Goal: Information Seeking & Learning: Learn about a topic

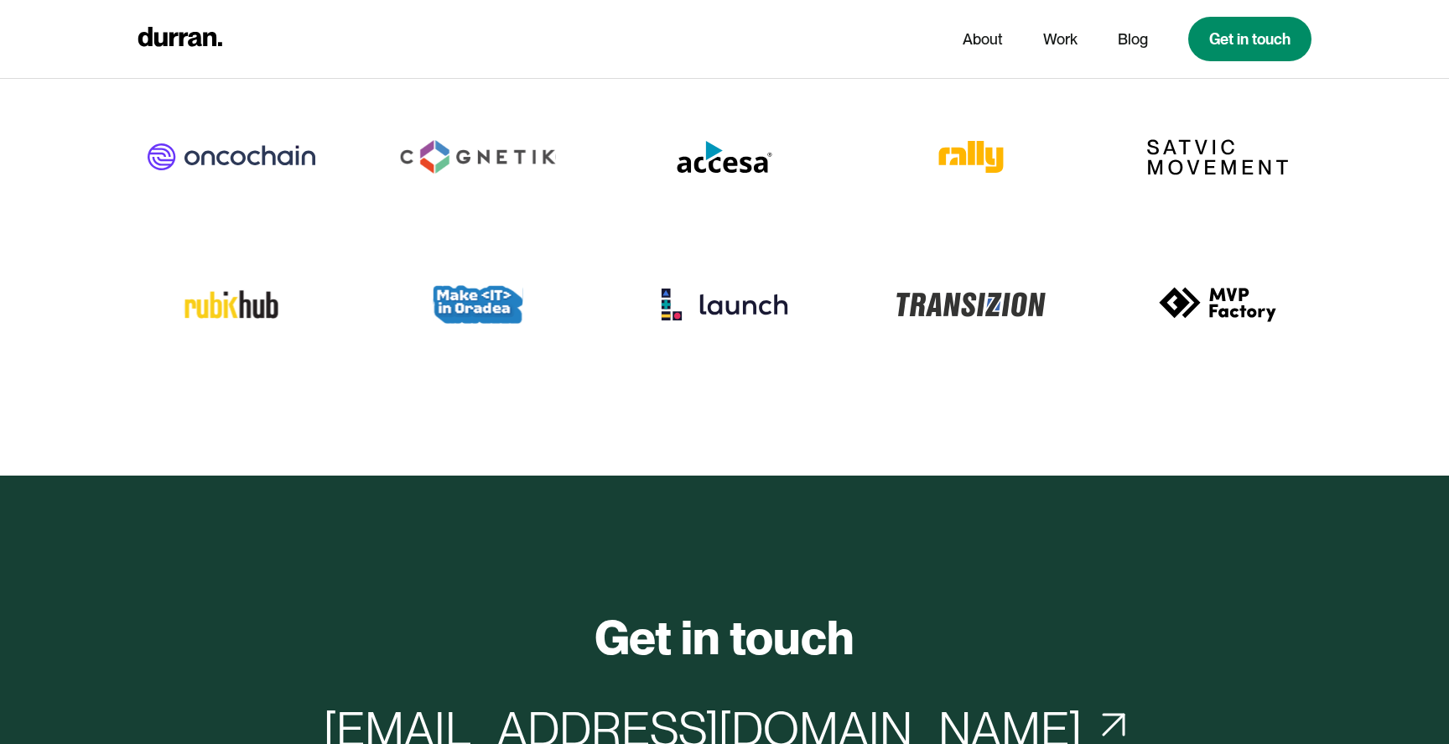
scroll to position [8191, 0]
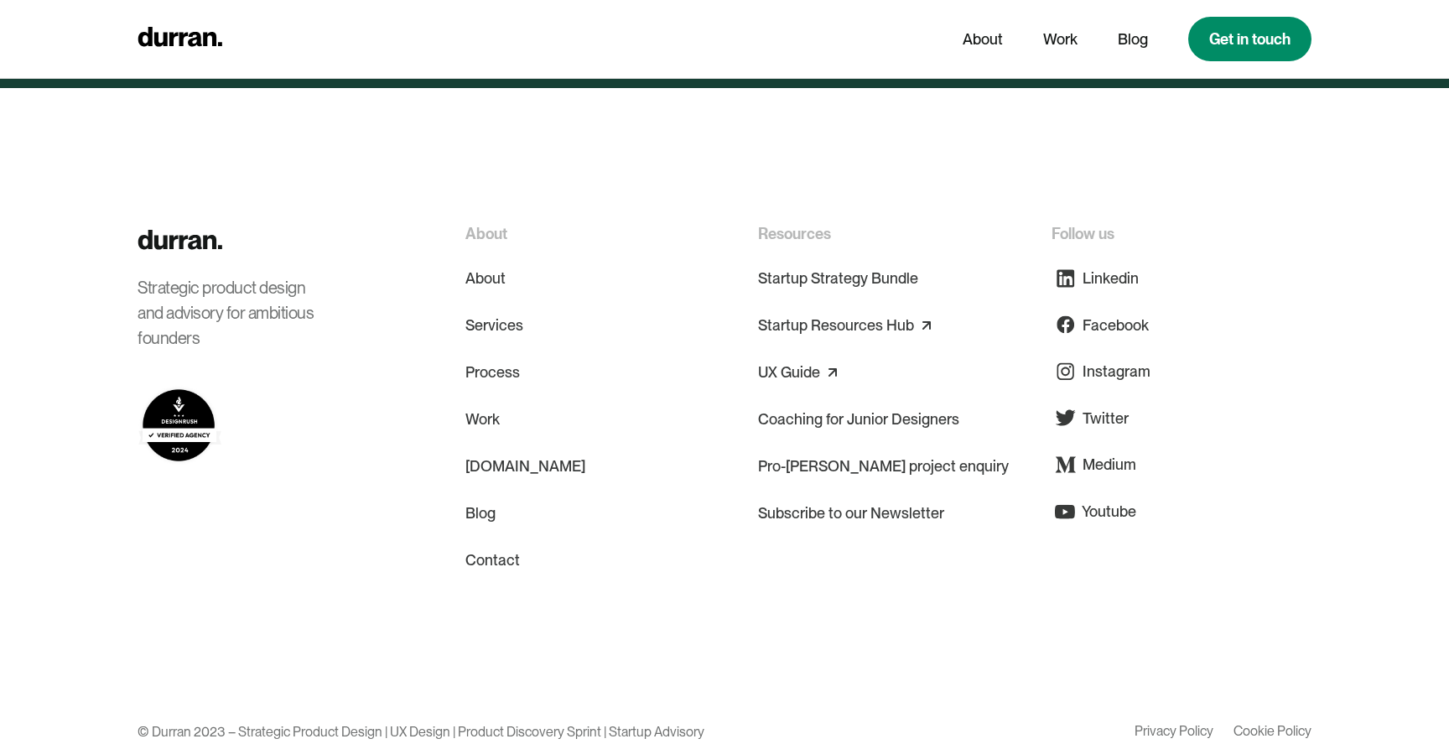
click at [174, 384] on img at bounding box center [180, 425] width 84 height 82
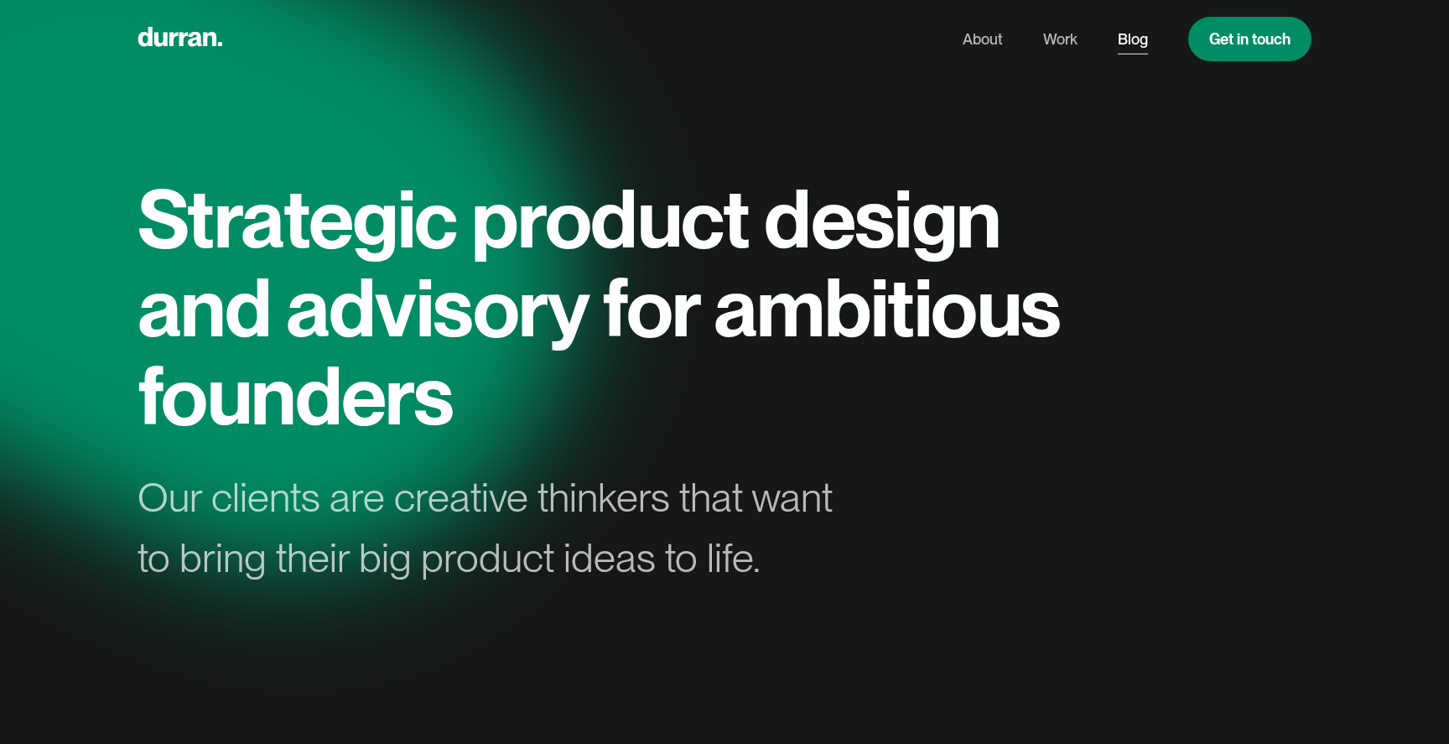
click at [1146, 34] on link "Blog" at bounding box center [1133, 39] width 30 height 32
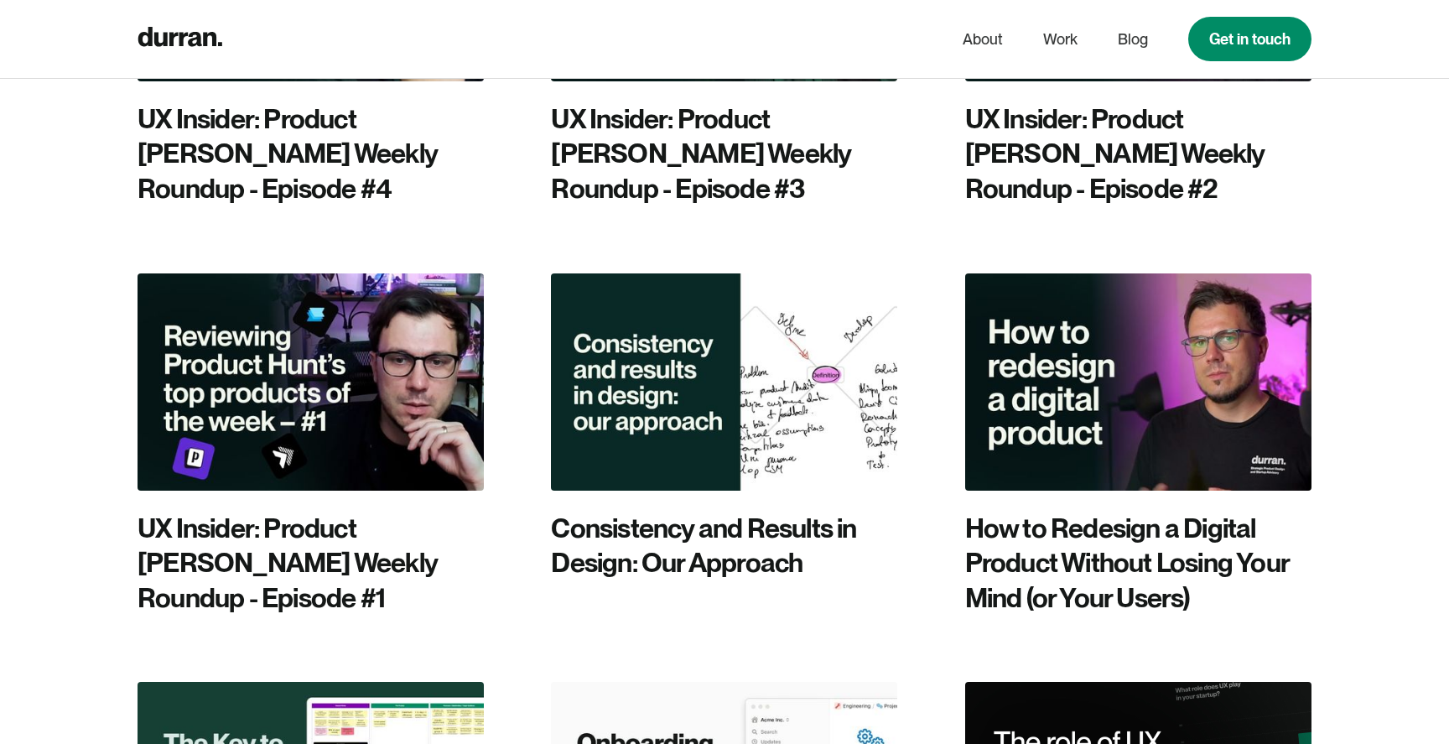
scroll to position [1786, 0]
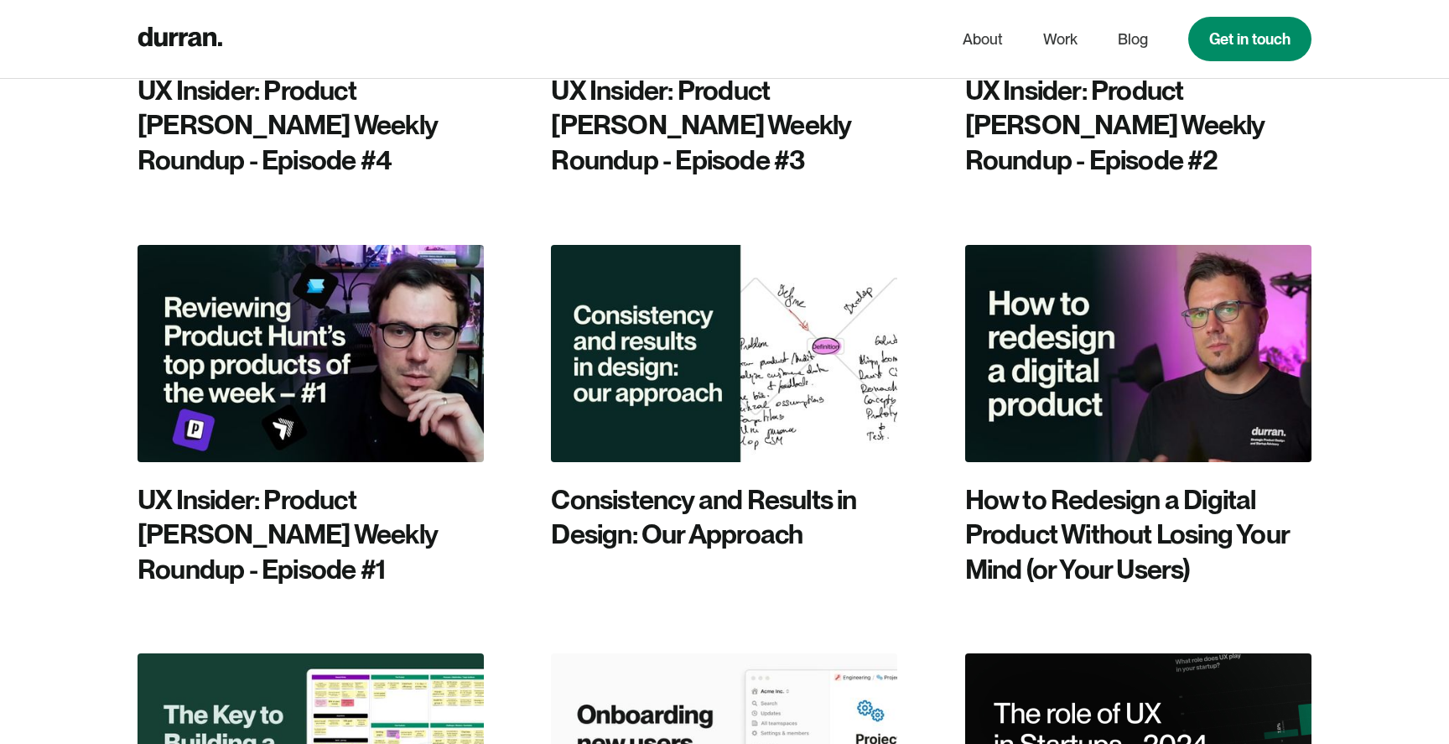
click at [731, 245] on img at bounding box center [724, 353] width 346 height 217
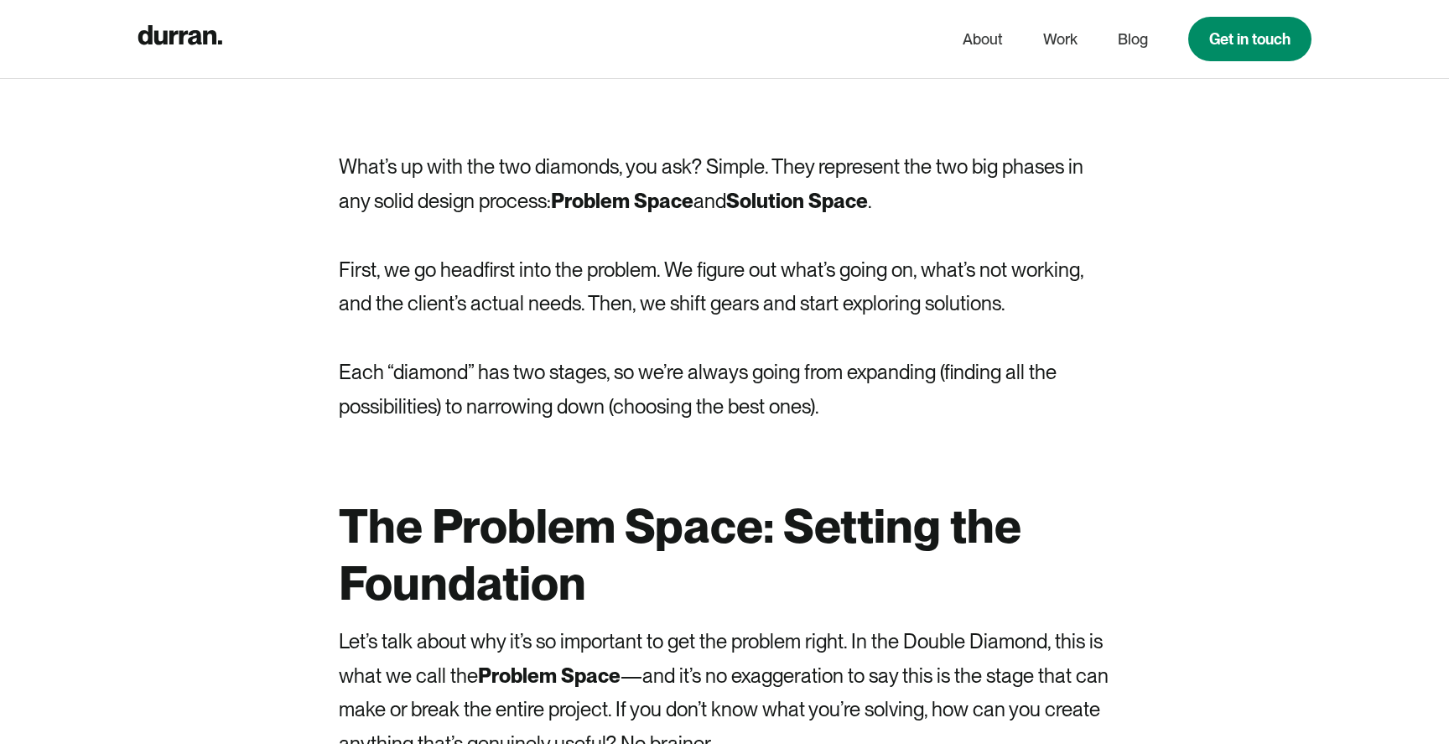
scroll to position [2543, 0]
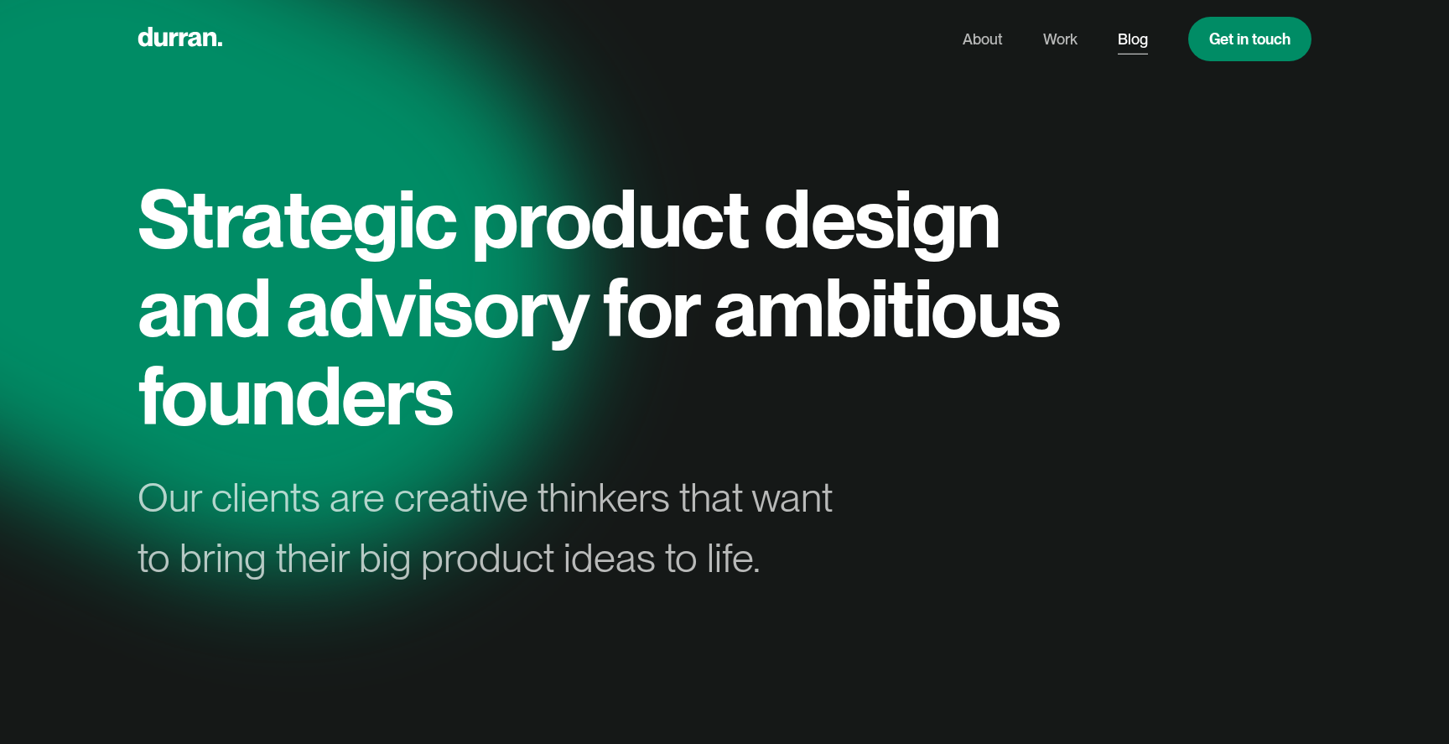
click at [1121, 44] on link "Blog" at bounding box center [1133, 39] width 30 height 32
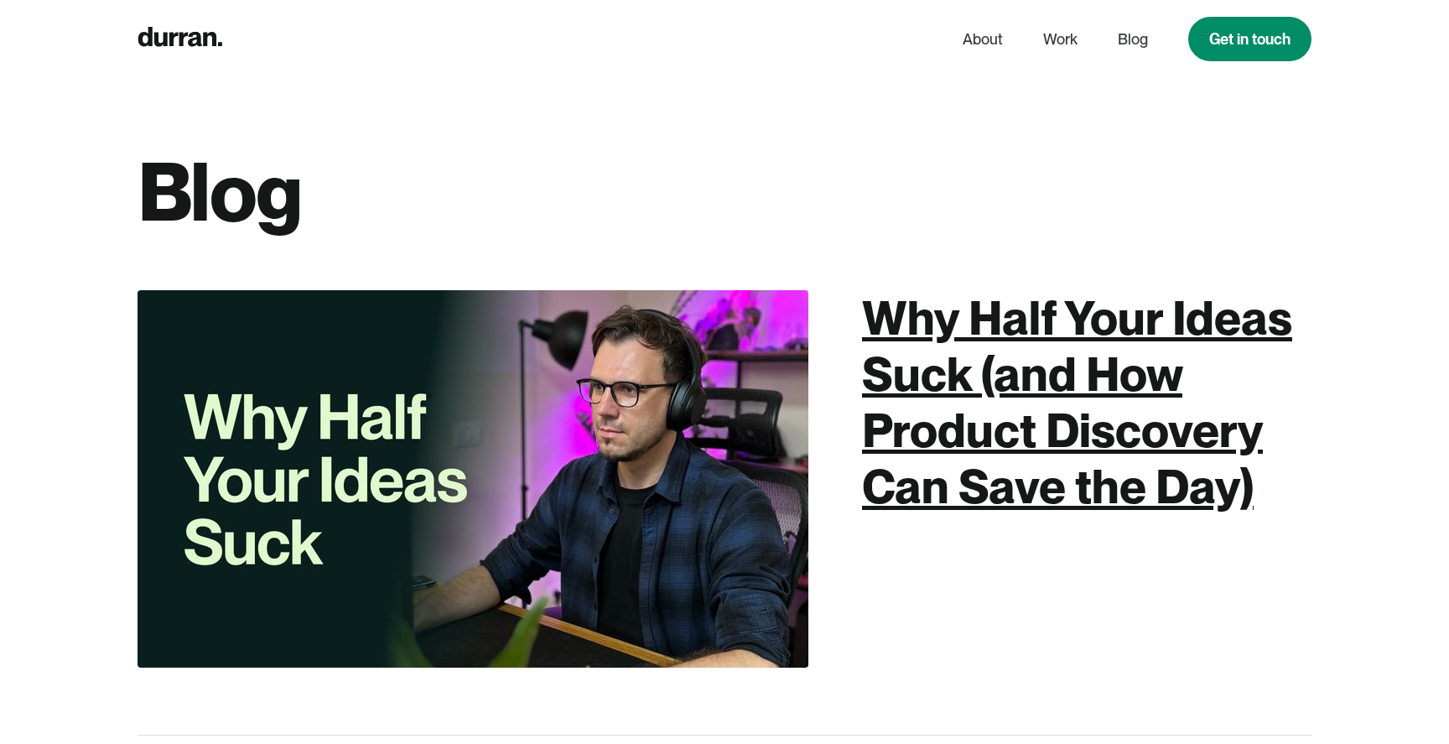
click at [969, 341] on div "Why Half Your Ideas Suck (and How Product Discovery Can Save the Day)" at bounding box center [1087, 403] width 450 height 226
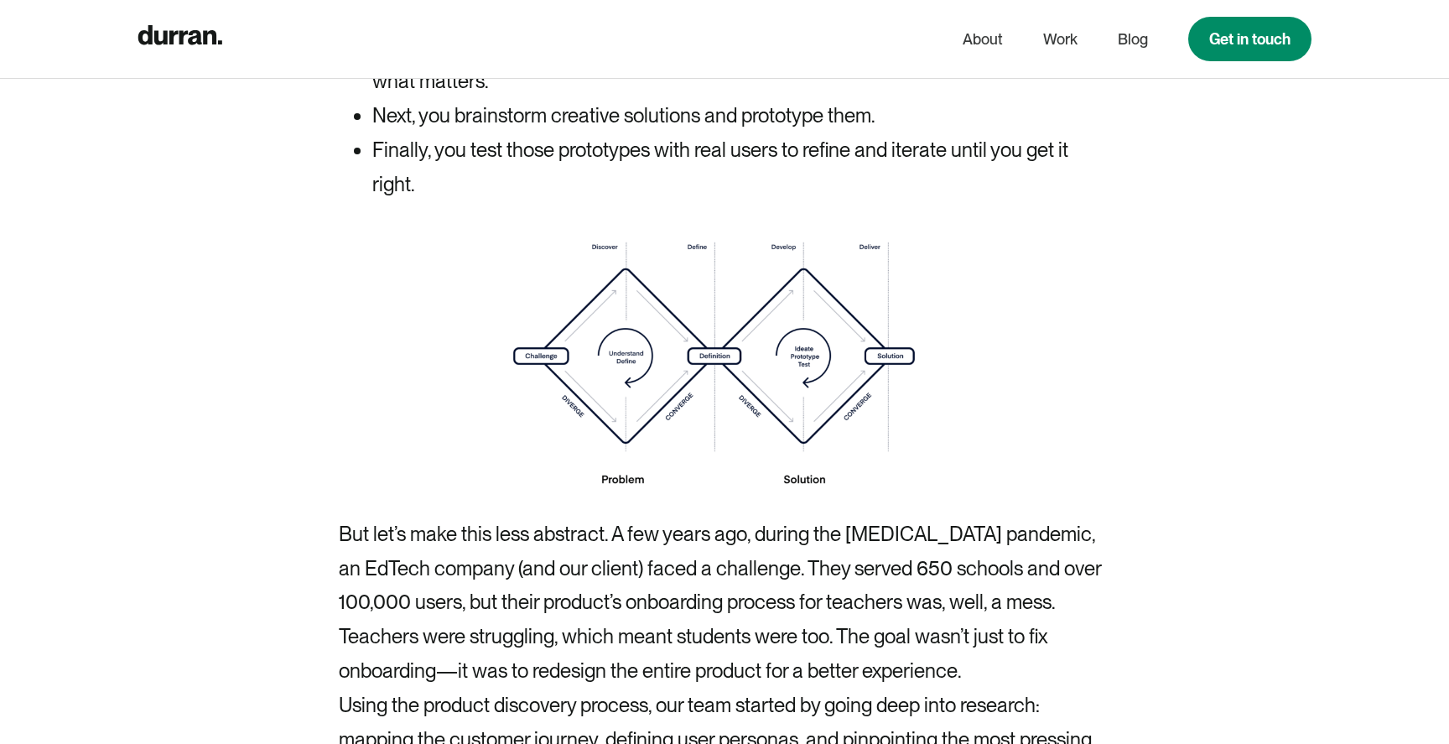
scroll to position [3520, 0]
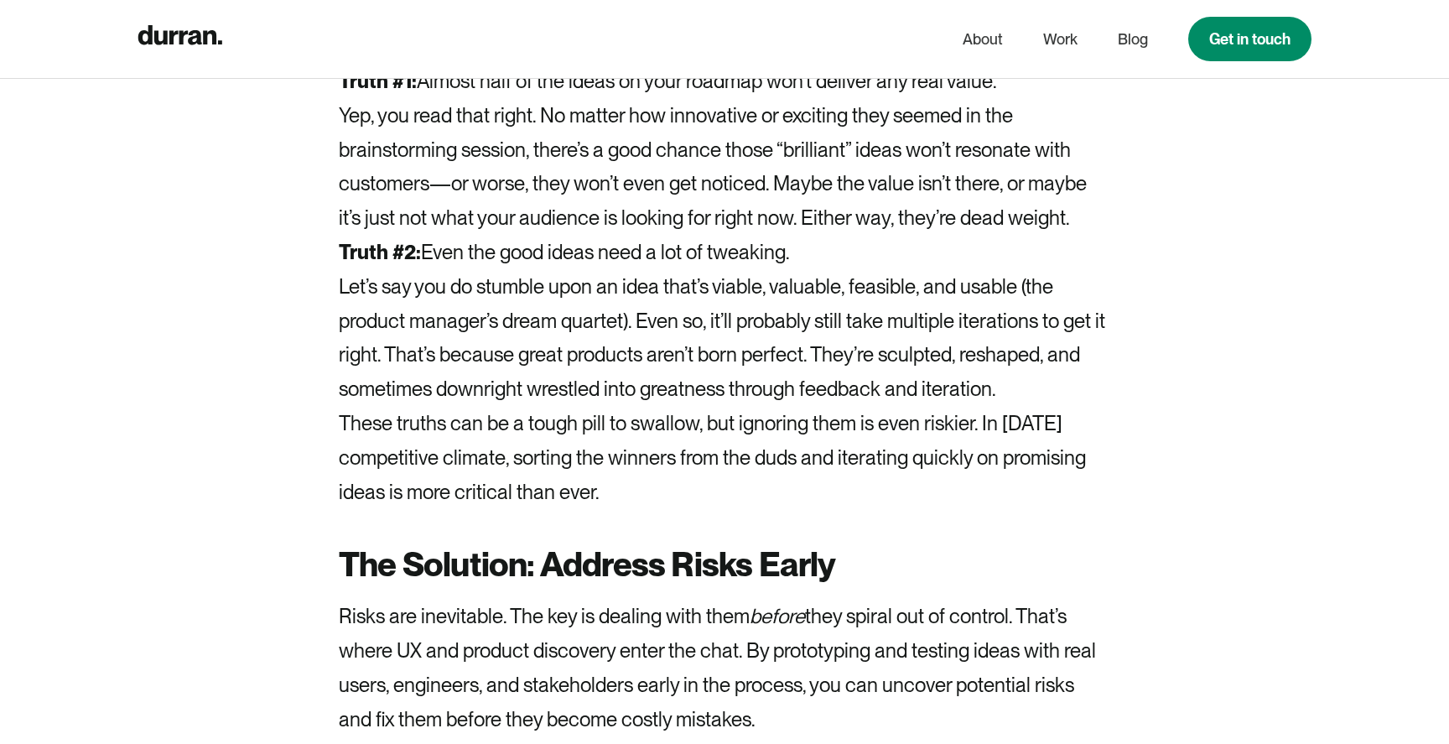
scroll to position [1774, 0]
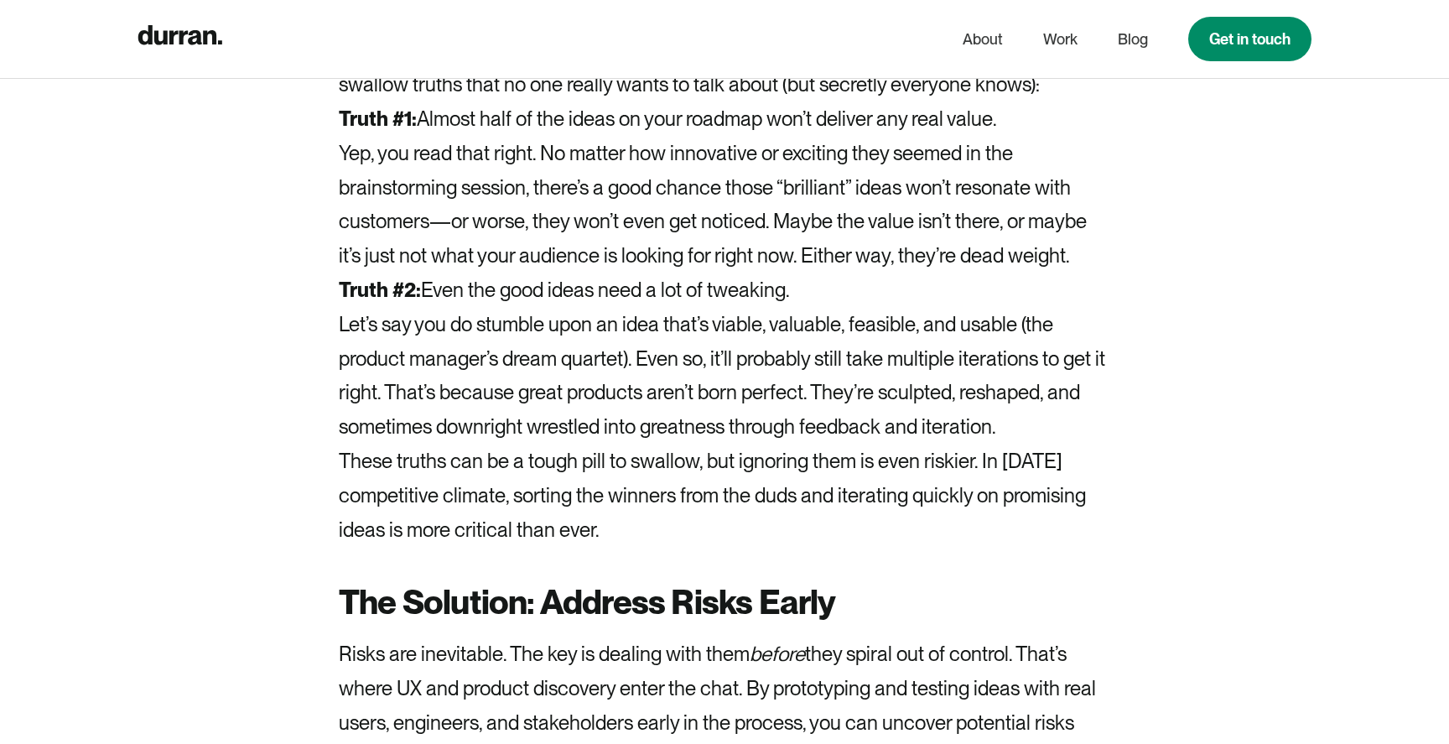
click at [991, 386] on p "Let’s say you do stumble upon an idea that’s viable, valuable, feasible, and us…" at bounding box center [725, 376] width 772 height 137
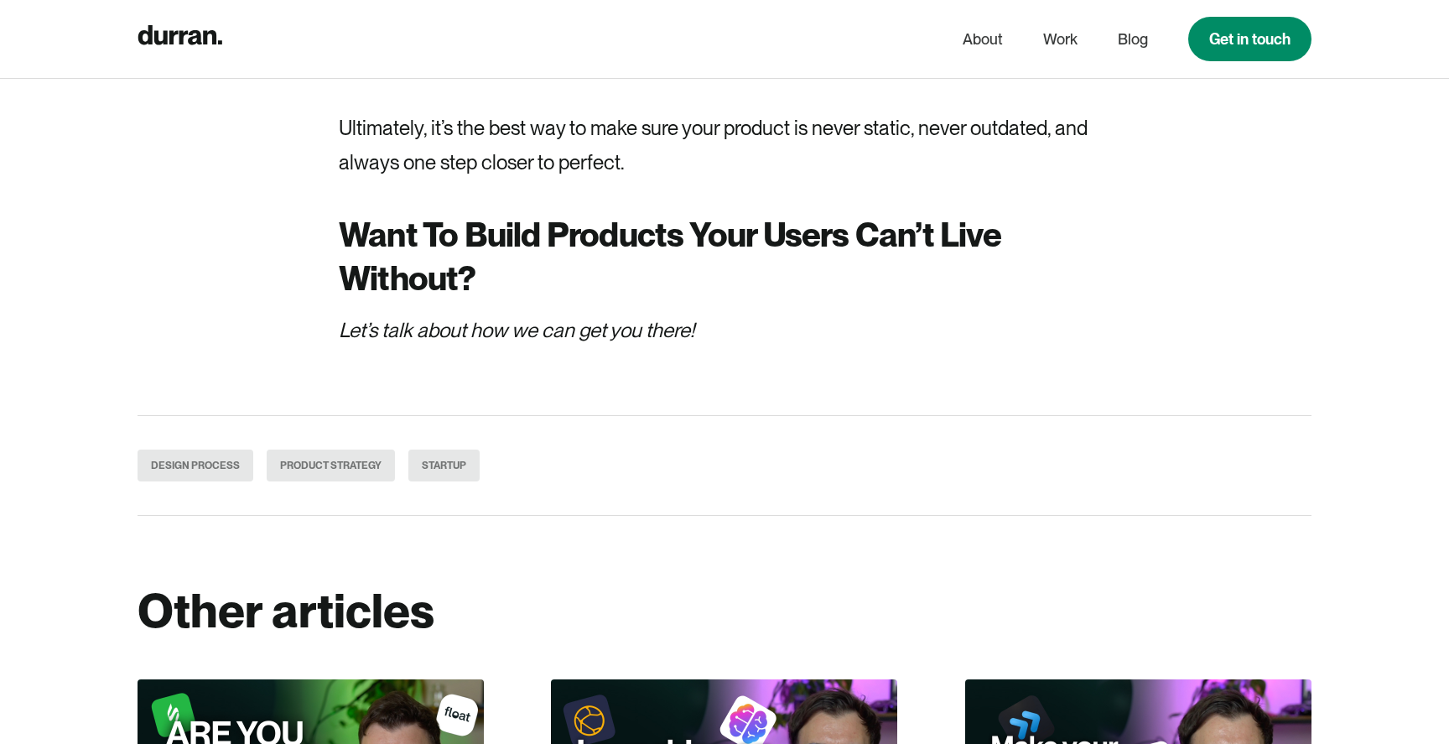
scroll to position [6657, 0]
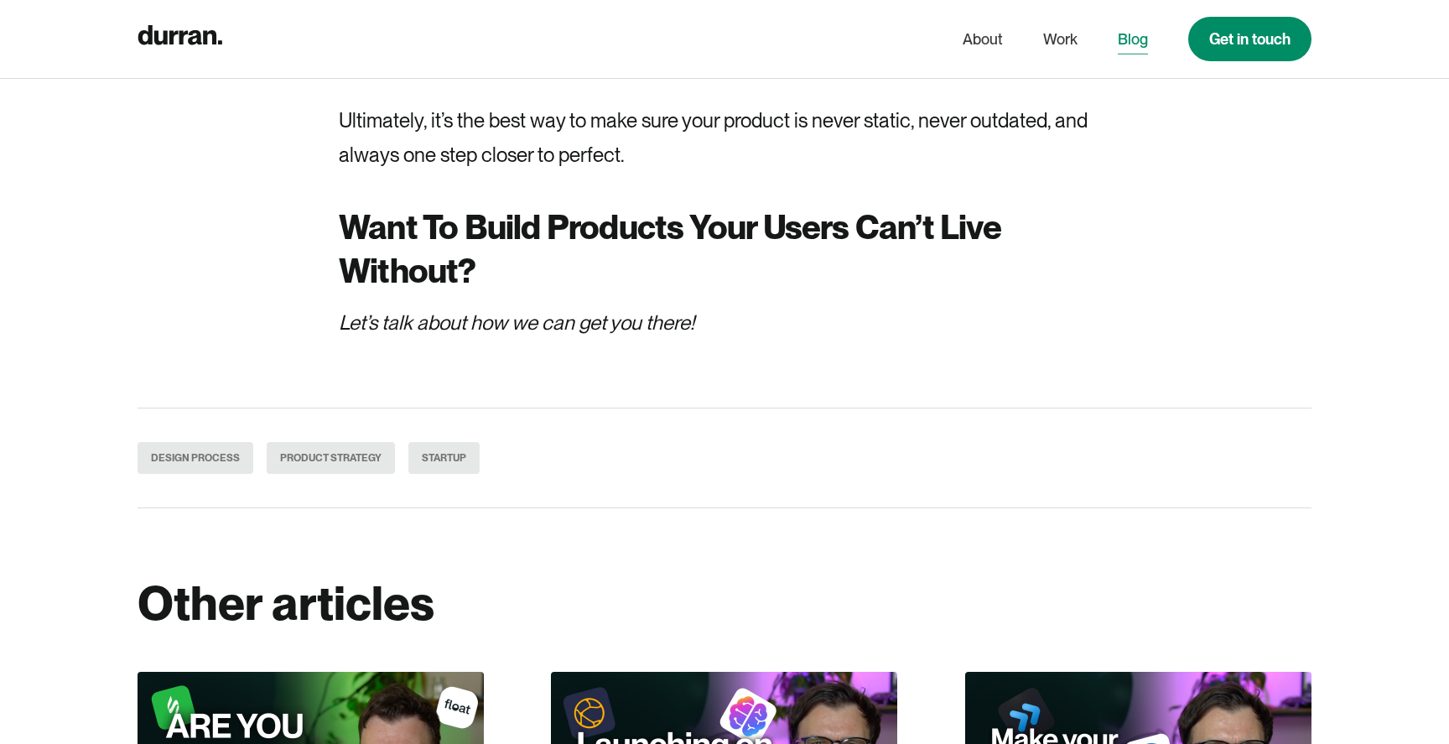
click at [1129, 44] on link "Blog" at bounding box center [1133, 39] width 30 height 32
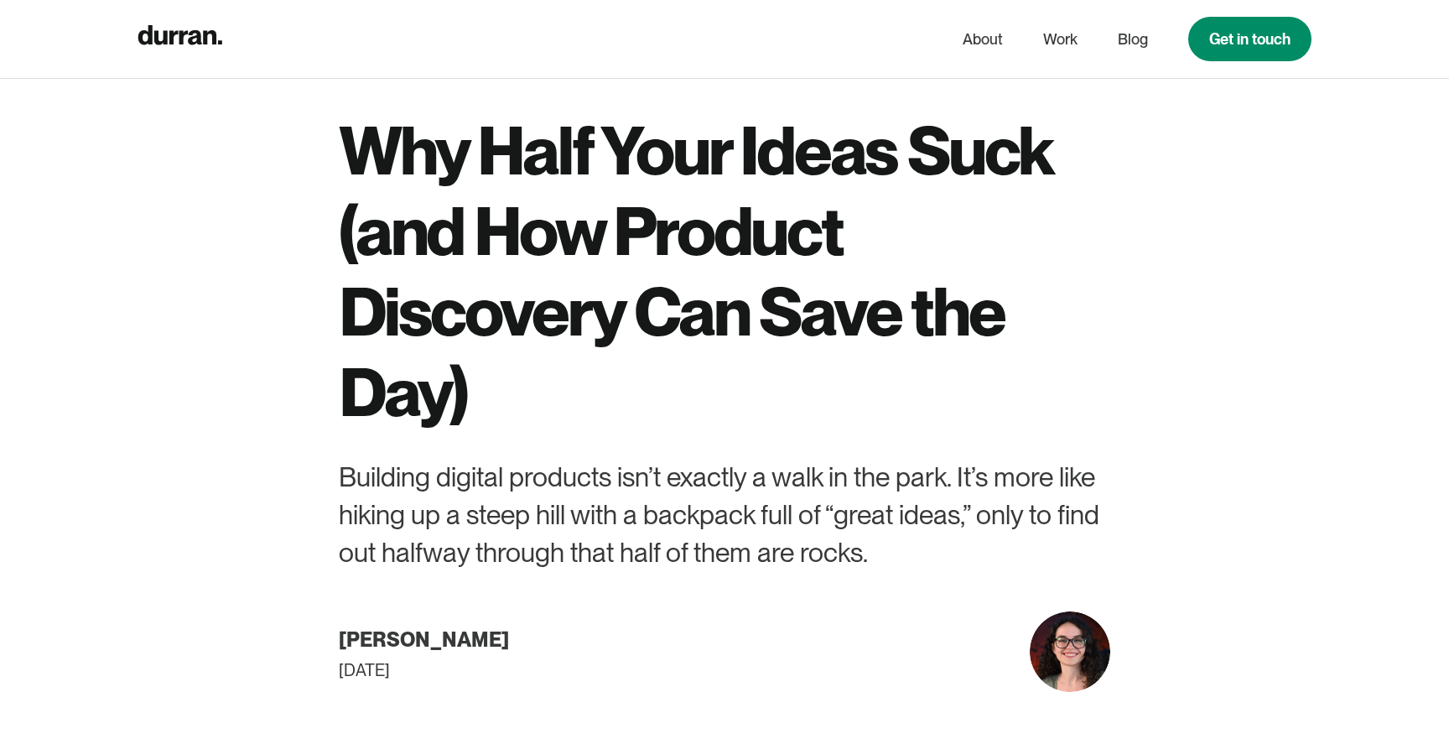
scroll to position [0, 0]
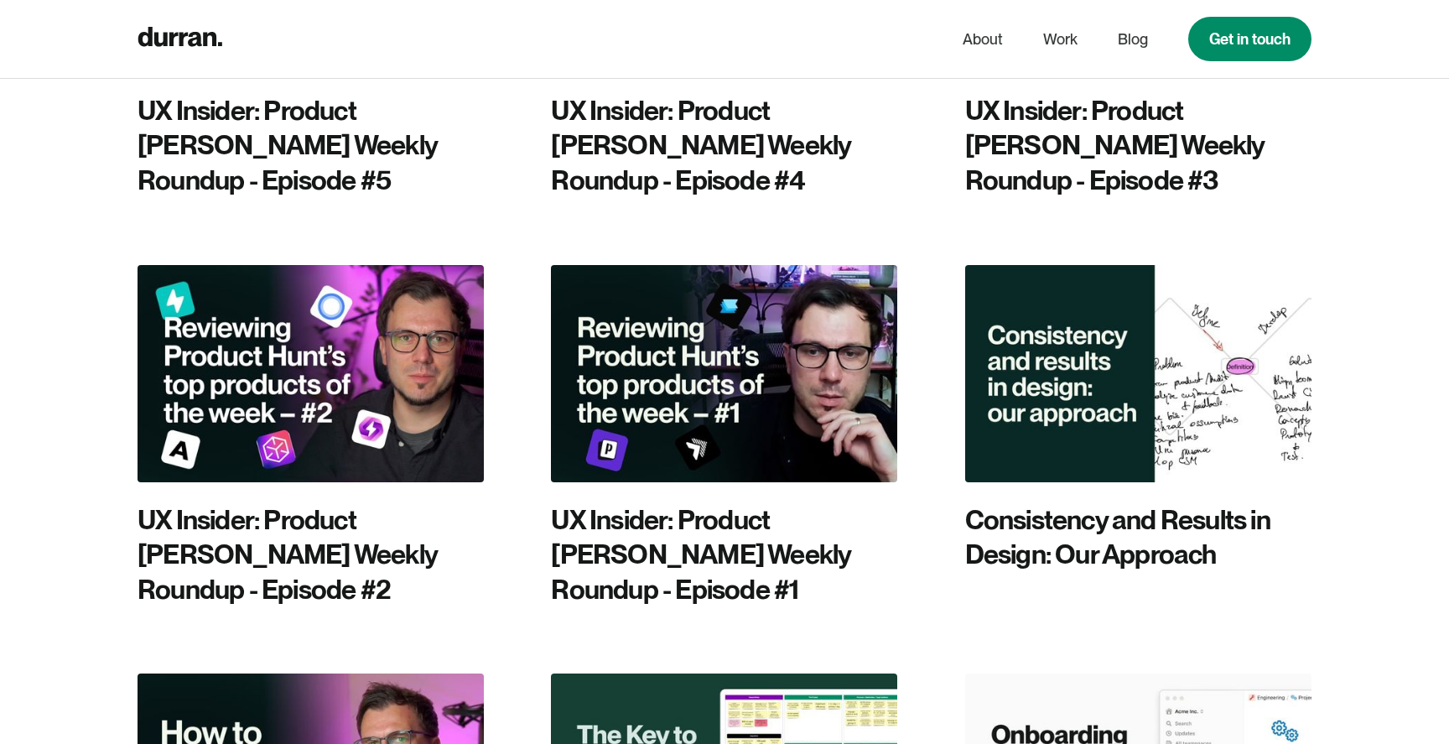
click at [1195, 277] on img at bounding box center [1138, 373] width 346 height 217
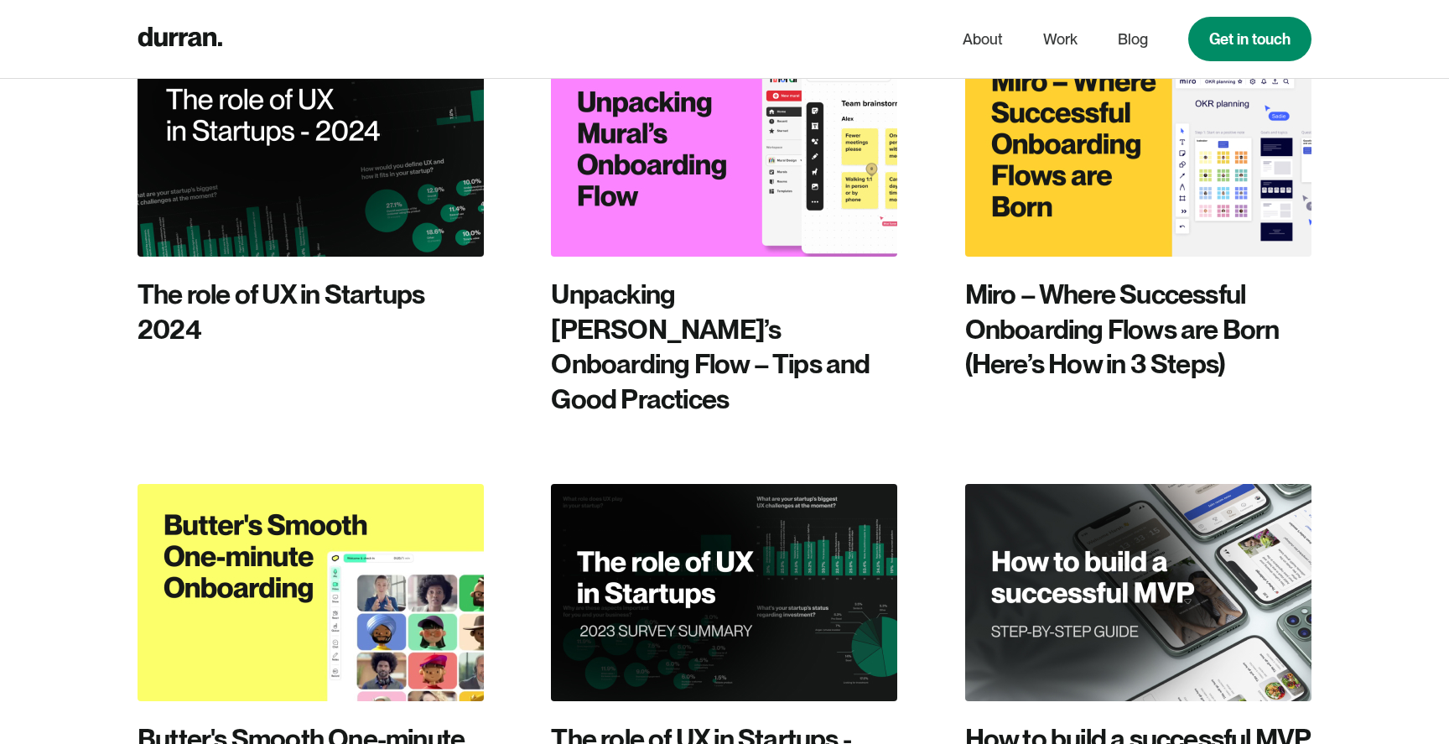
scroll to position [3130, 0]
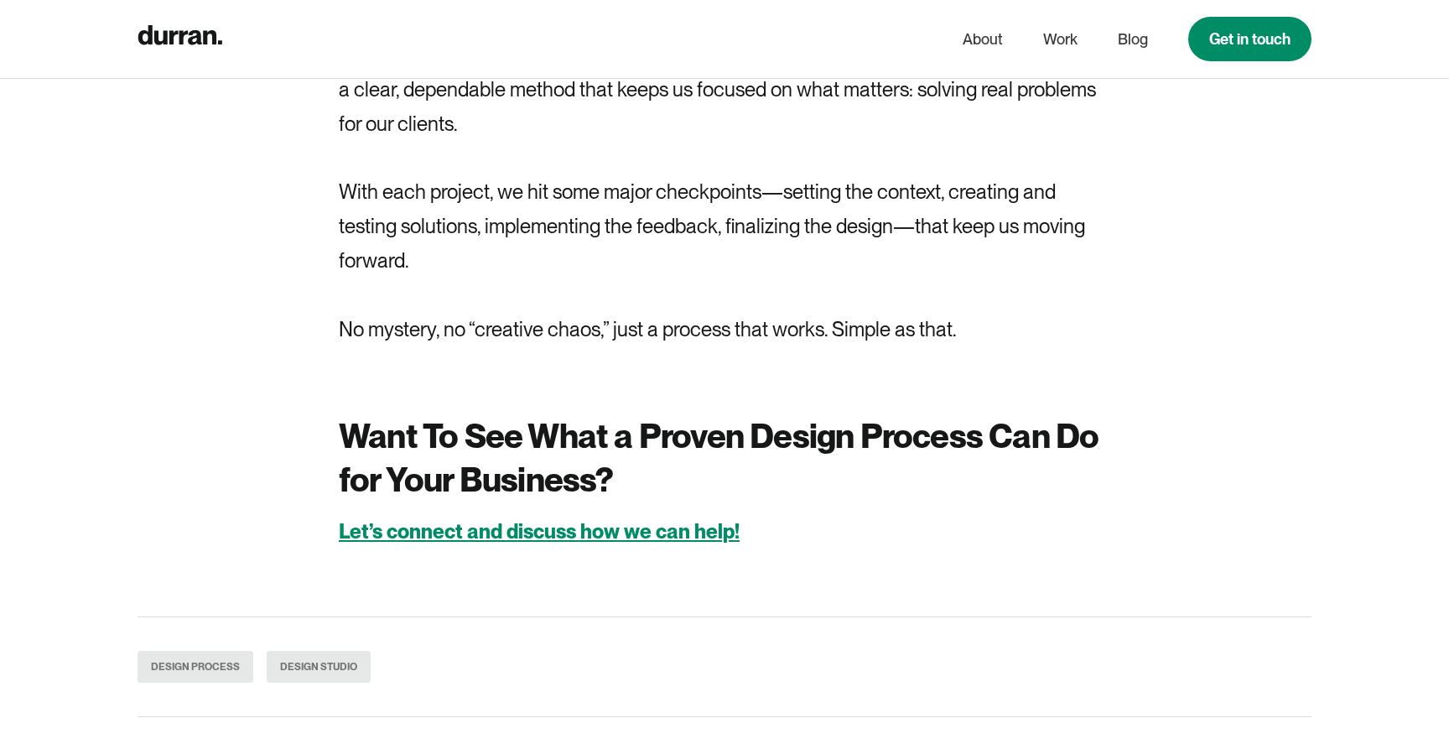
scroll to position [6626, 0]
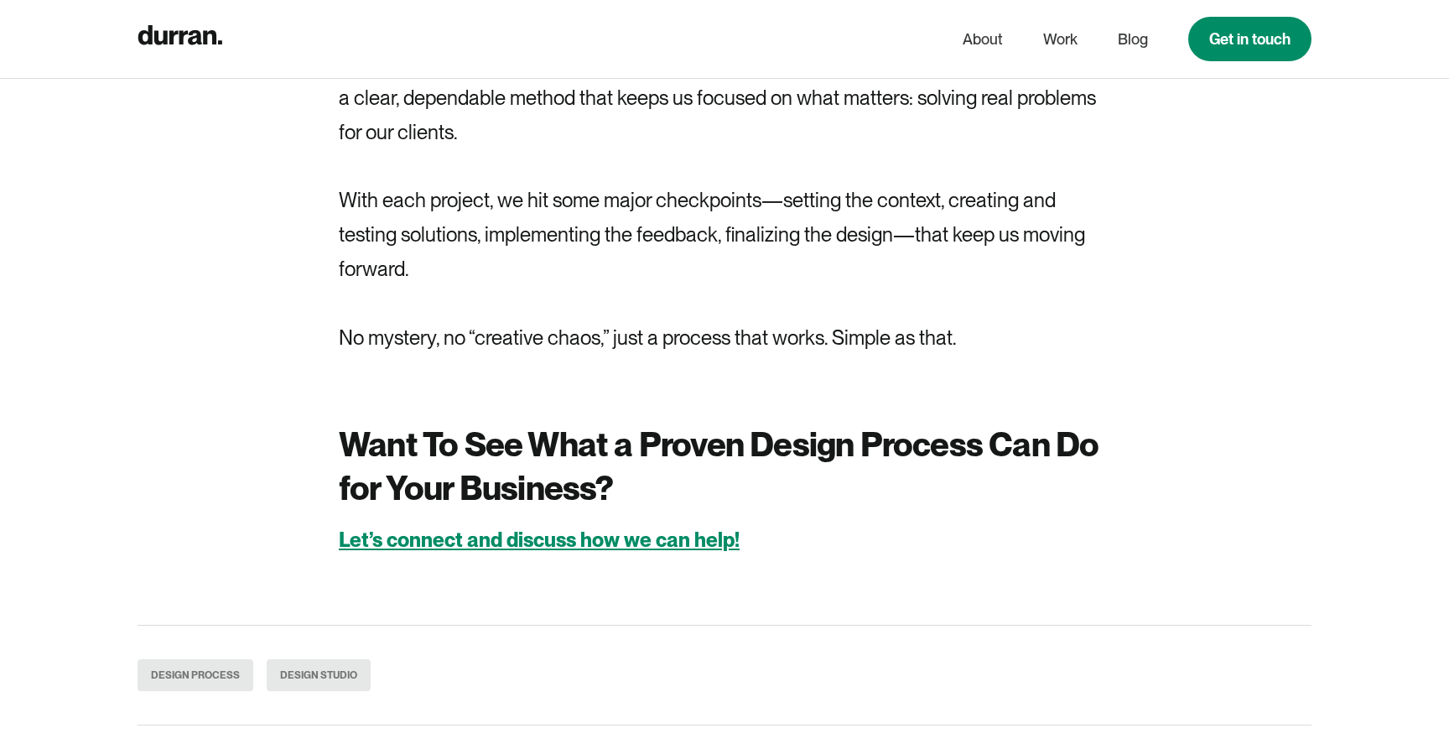
click at [778, 523] on p "Let’s connect and discuss how we can help!" at bounding box center [725, 540] width 772 height 34
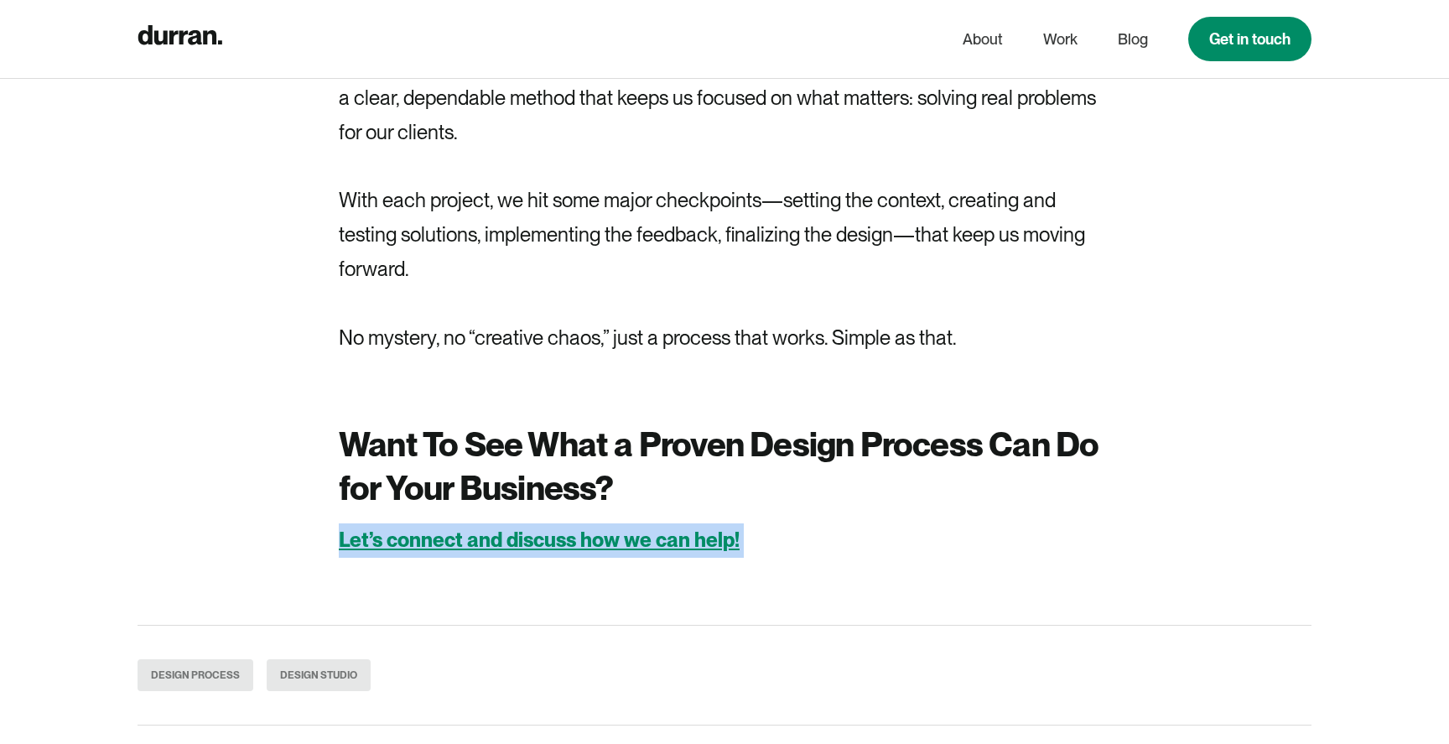
click at [778, 523] on p "Let’s connect and discuss how we can help!" at bounding box center [725, 540] width 772 height 34
copy strong "Let’s connect and discuss how we can help!"
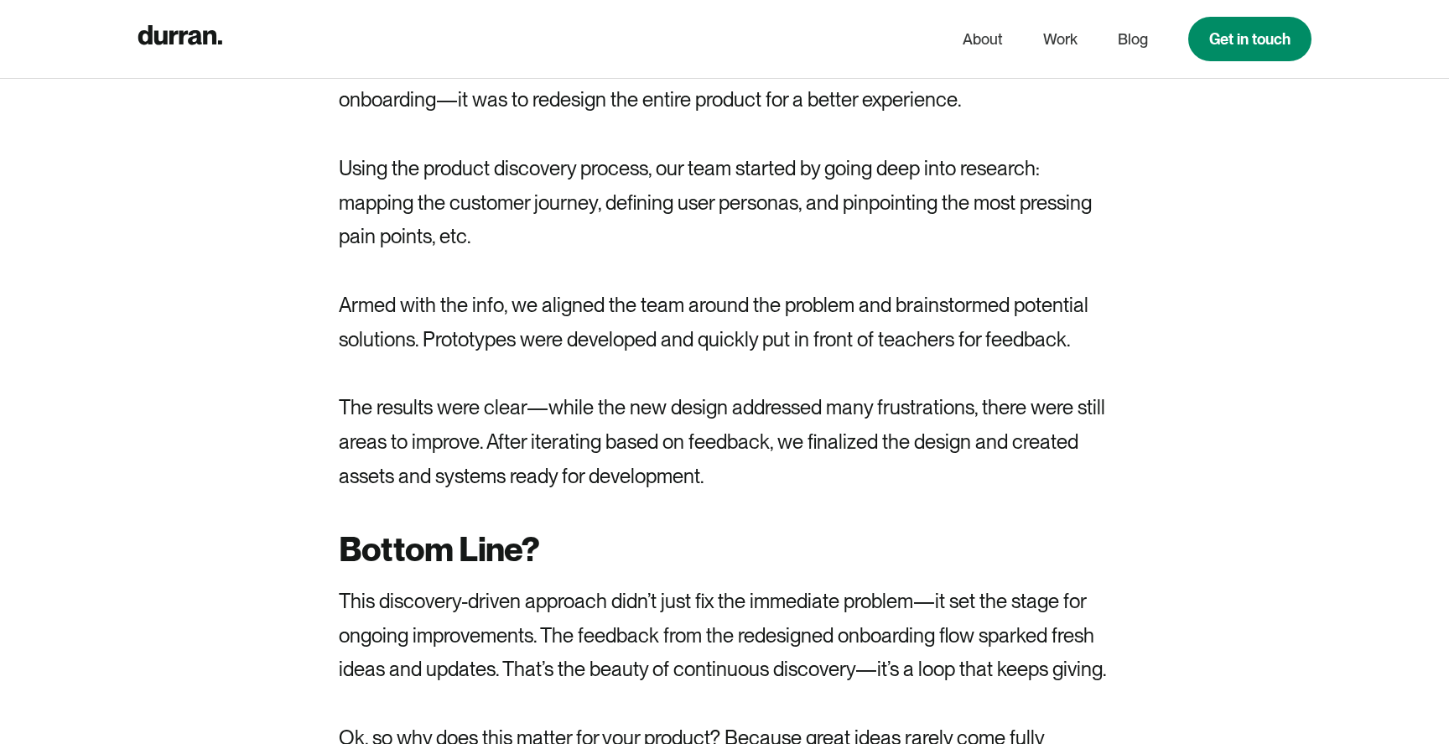
scroll to position [4774, 0]
